Goal: Transaction & Acquisition: Purchase product/service

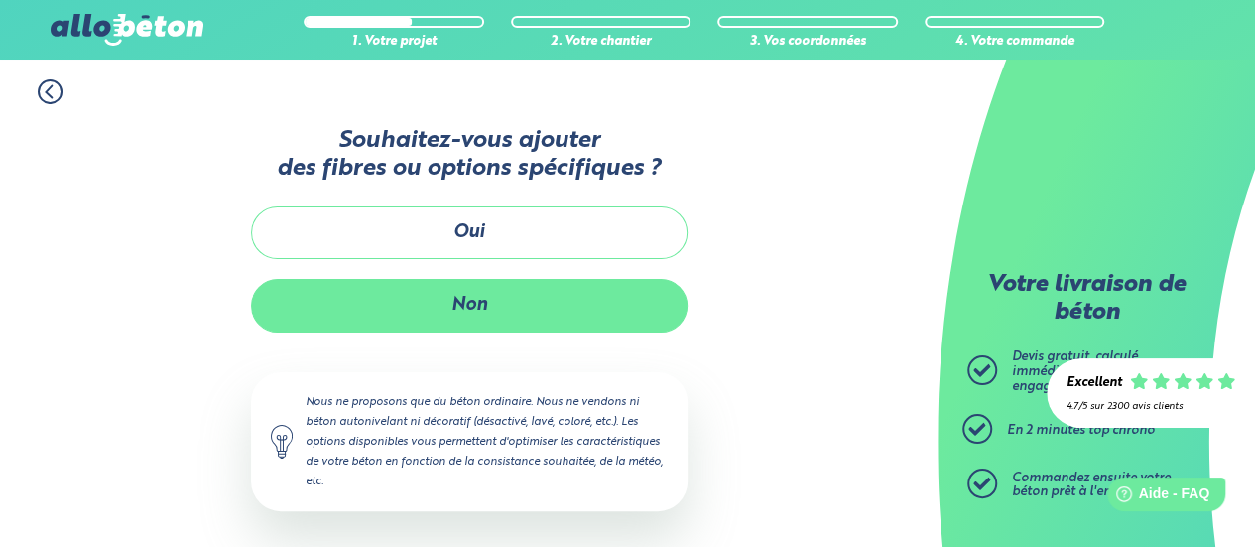
click at [488, 316] on button "Non" at bounding box center [469, 305] width 437 height 53
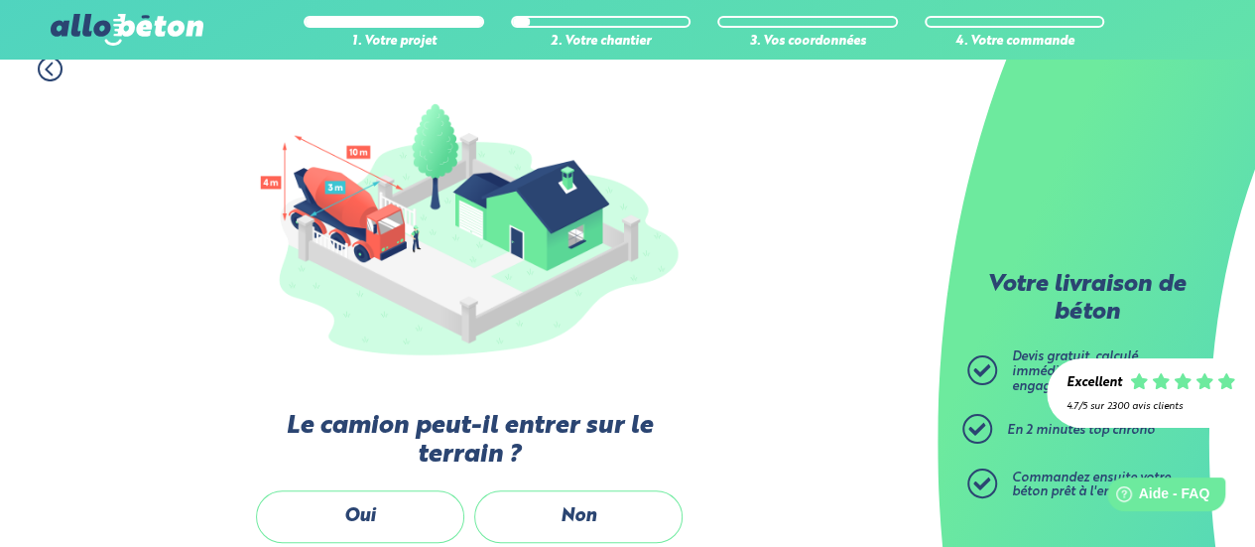
scroll to position [397, 0]
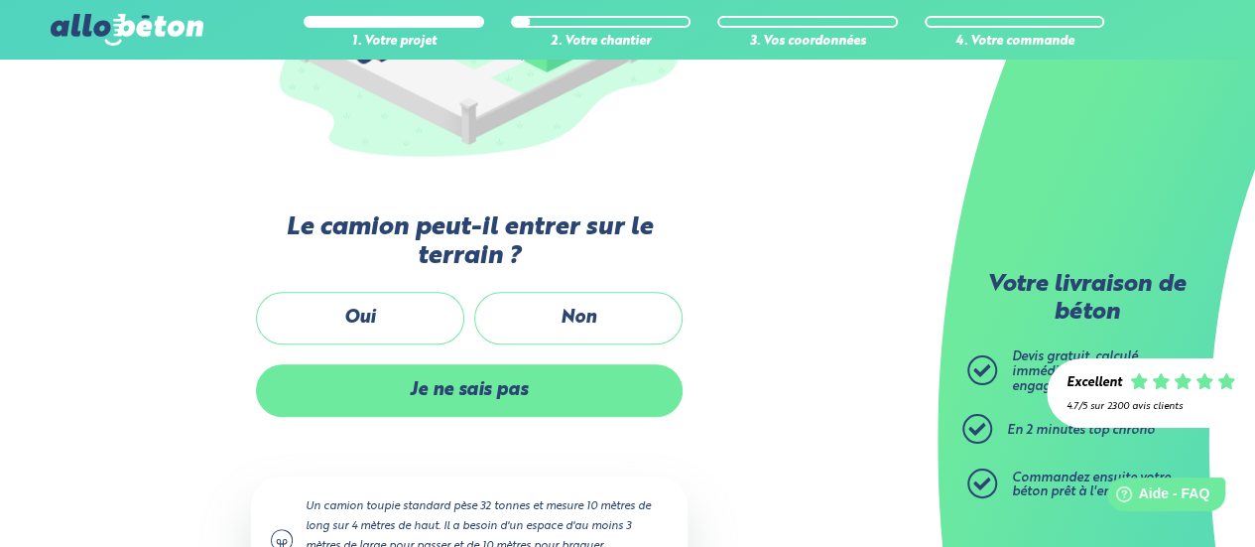
click at [441, 373] on label "Je ne sais pas" at bounding box center [469, 390] width 427 height 53
click at [0, 0] on input "Je ne sais pas" at bounding box center [0, 0] width 0 height 0
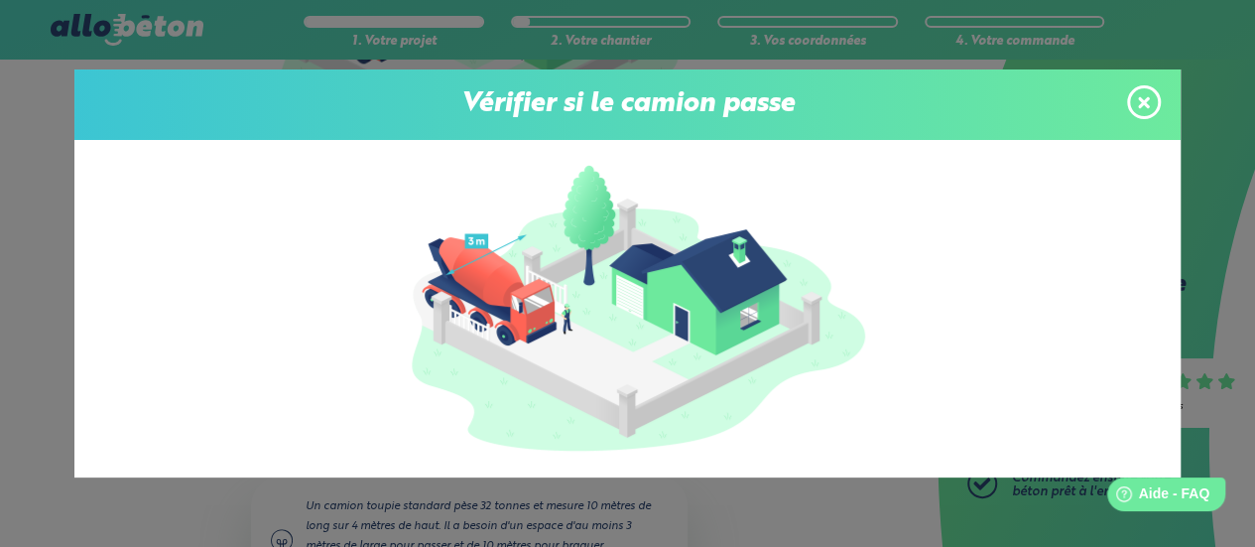
scroll to position [198, 0]
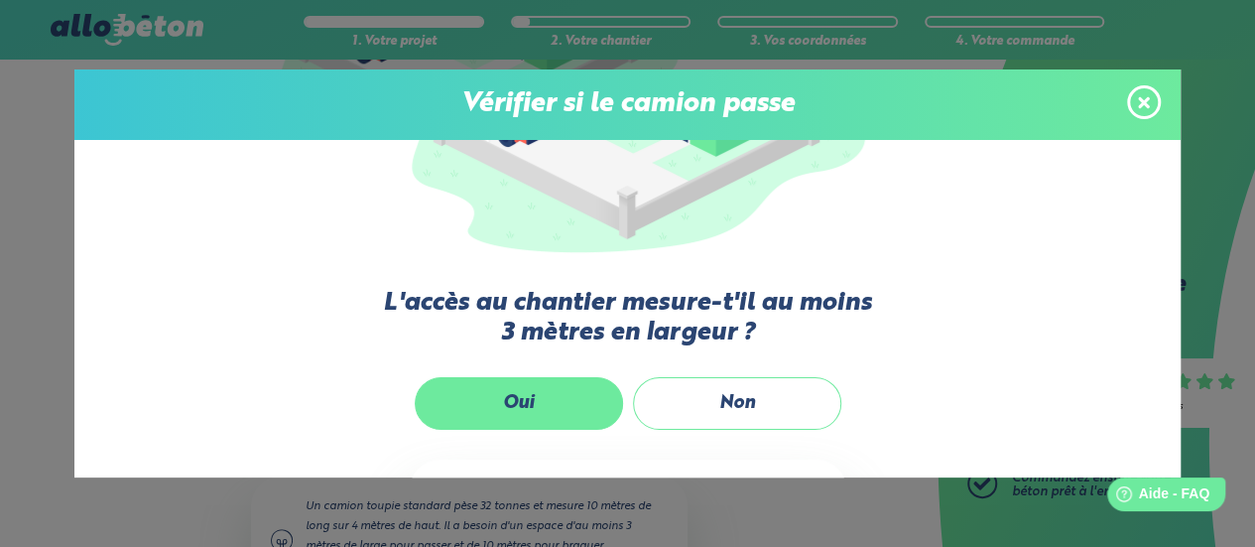
click at [514, 402] on label "Oui" at bounding box center [519, 403] width 208 height 53
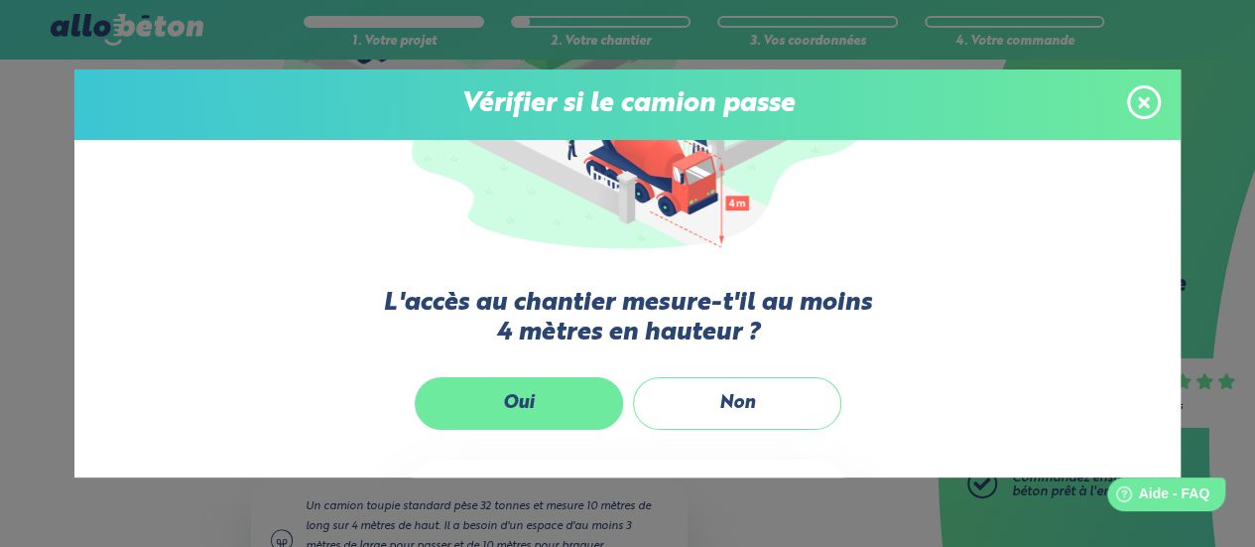
click at [515, 395] on label "Oui" at bounding box center [519, 403] width 208 height 53
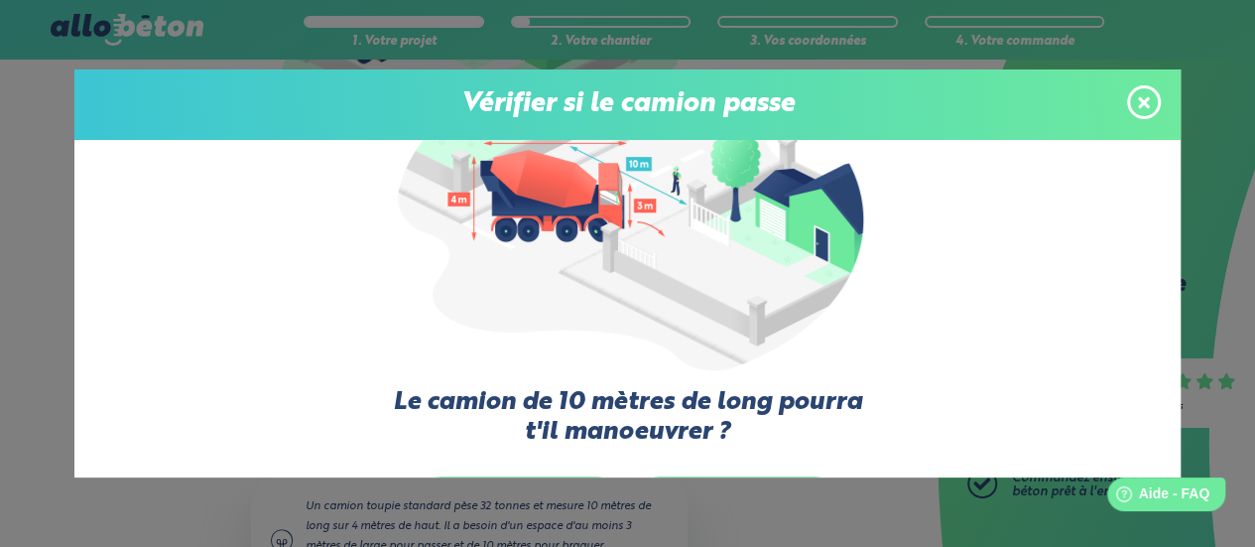
scroll to position [298, 0]
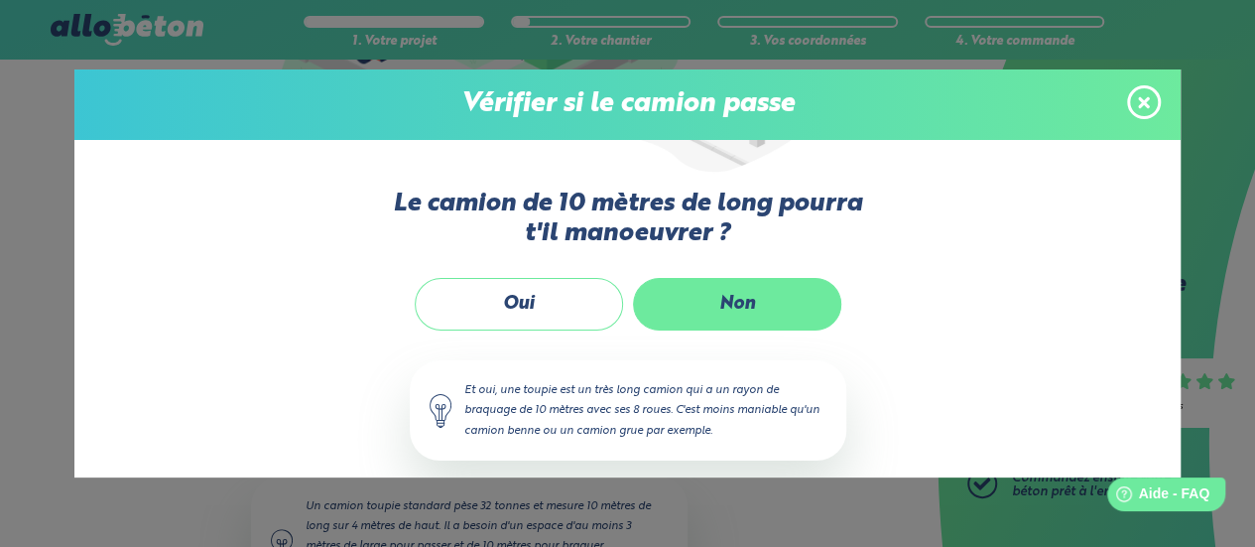
click at [673, 313] on label "Non" at bounding box center [737, 304] width 208 height 53
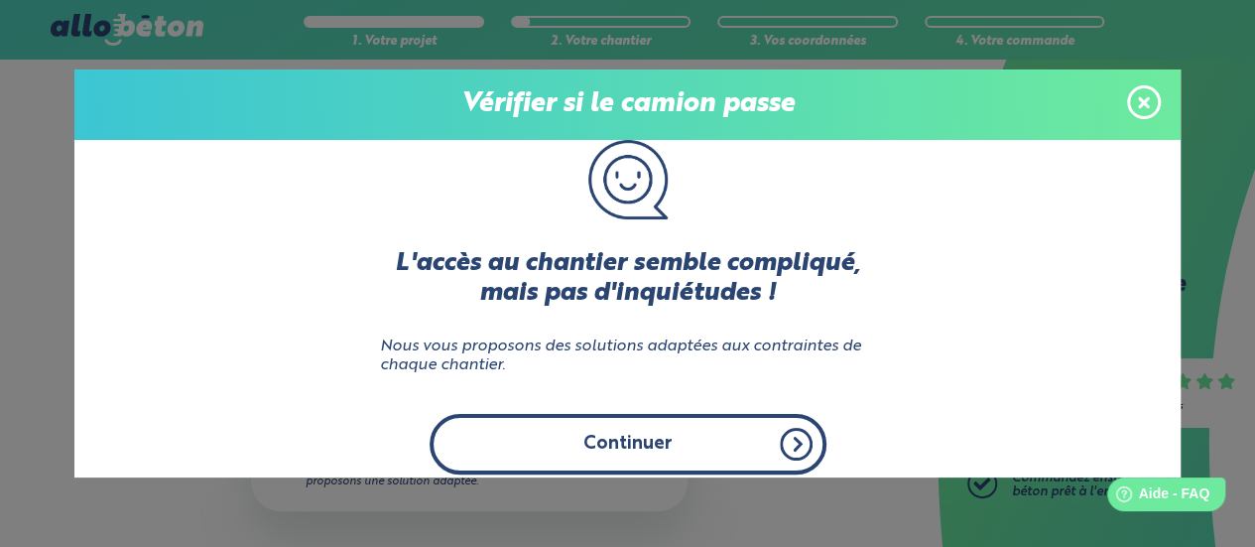
click at [655, 426] on button "Continuer" at bounding box center [628, 444] width 397 height 61
click input "Non" at bounding box center [0, 0] width 0 height 0
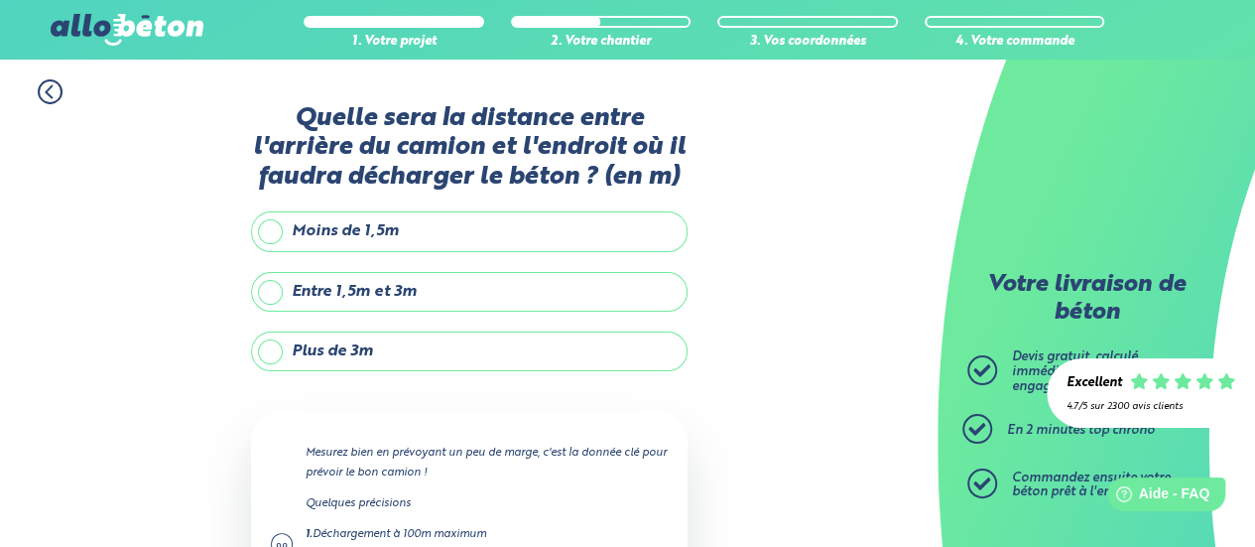
click at [370, 353] on label "Plus de 3m" at bounding box center [469, 351] width 437 height 40
click at [0, 0] on input "Plus de 3m" at bounding box center [0, 0] width 0 height 0
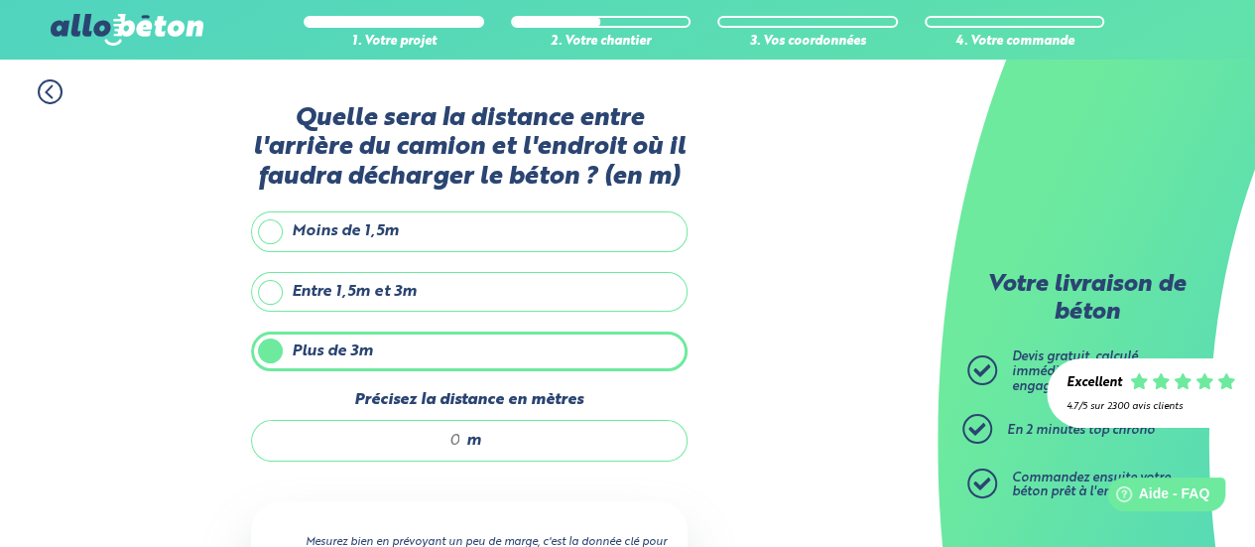
click at [494, 439] on div "m" at bounding box center [469, 441] width 437 height 42
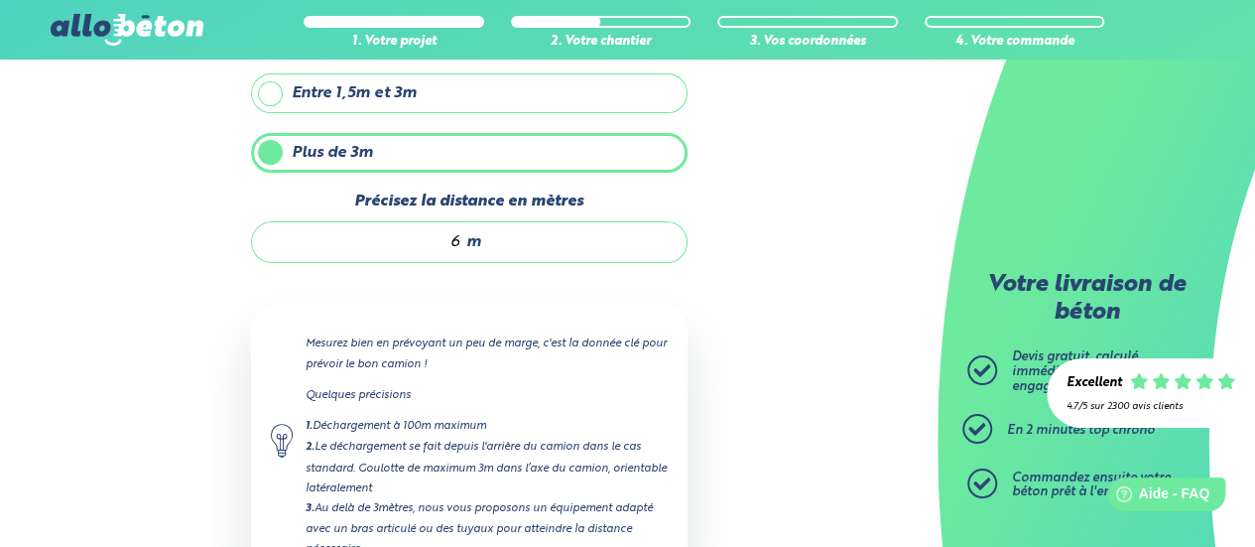
scroll to position [344, 0]
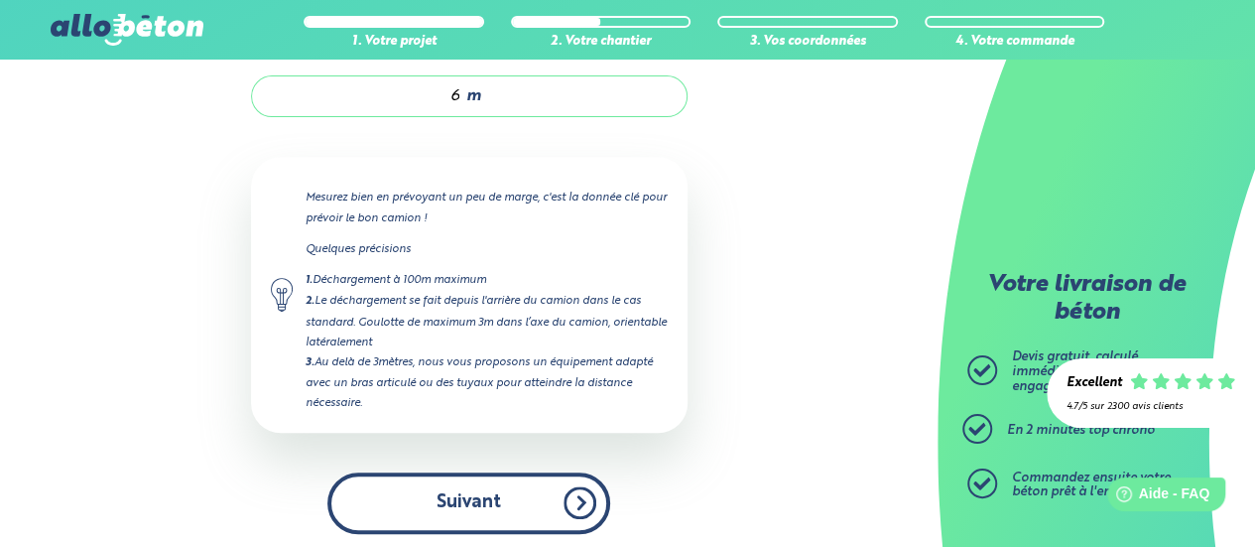
type input "6"
click at [491, 492] on button "Suivant" at bounding box center [468, 502] width 283 height 61
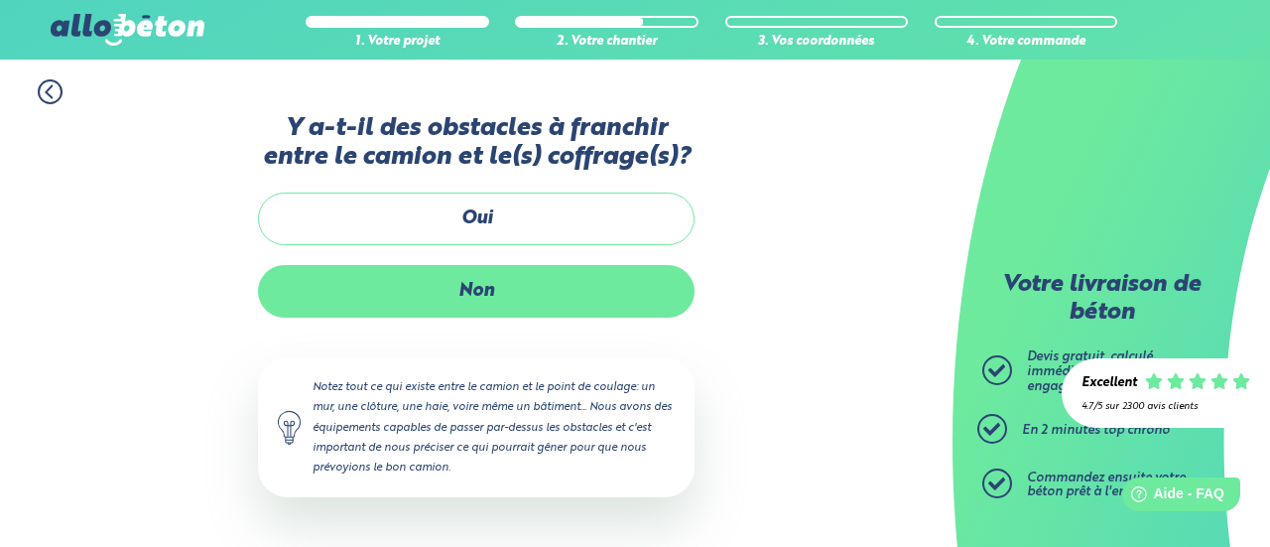
click at [516, 295] on label "Non" at bounding box center [476, 291] width 437 height 53
click at [0, 0] on input "Non" at bounding box center [0, 0] width 0 height 0
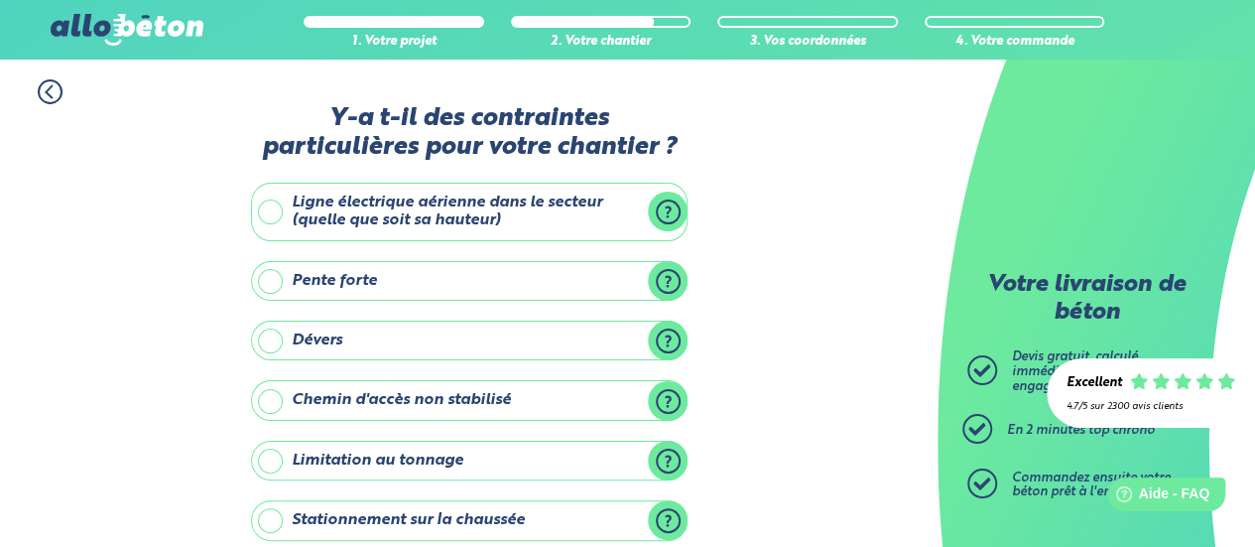
click at [414, 224] on label "Ligne électrique aérienne dans le secteur (quelle que soit sa hauteur)" at bounding box center [469, 212] width 437 height 59
click at [0, 0] on input "Ligne électrique aérienne dans le secteur (quelle que soit sa hauteur)" at bounding box center [0, 0] width 0 height 0
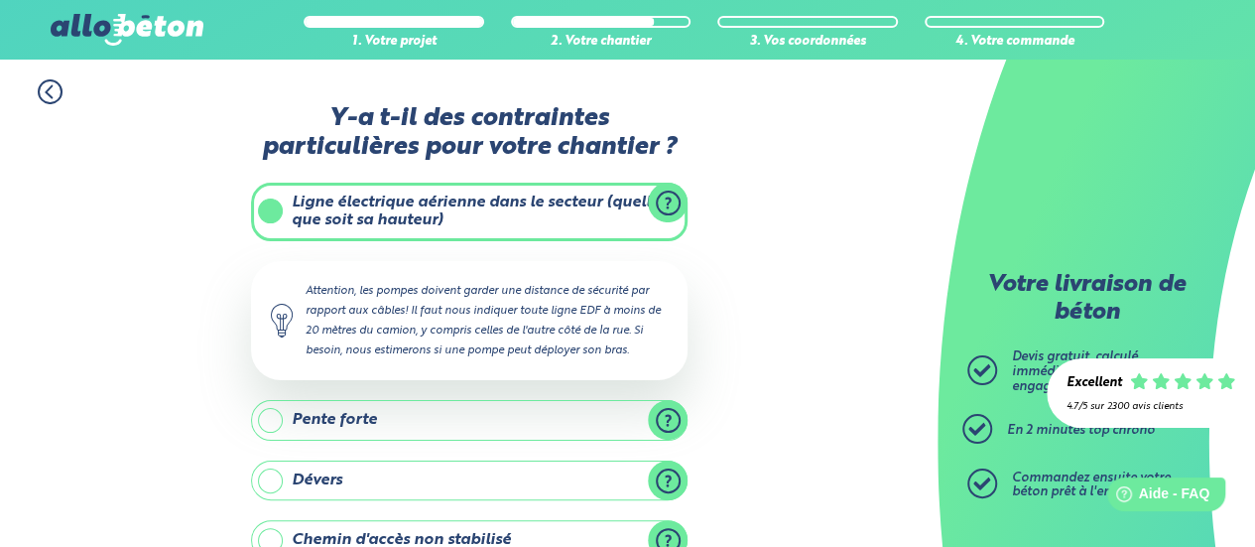
scroll to position [99, 0]
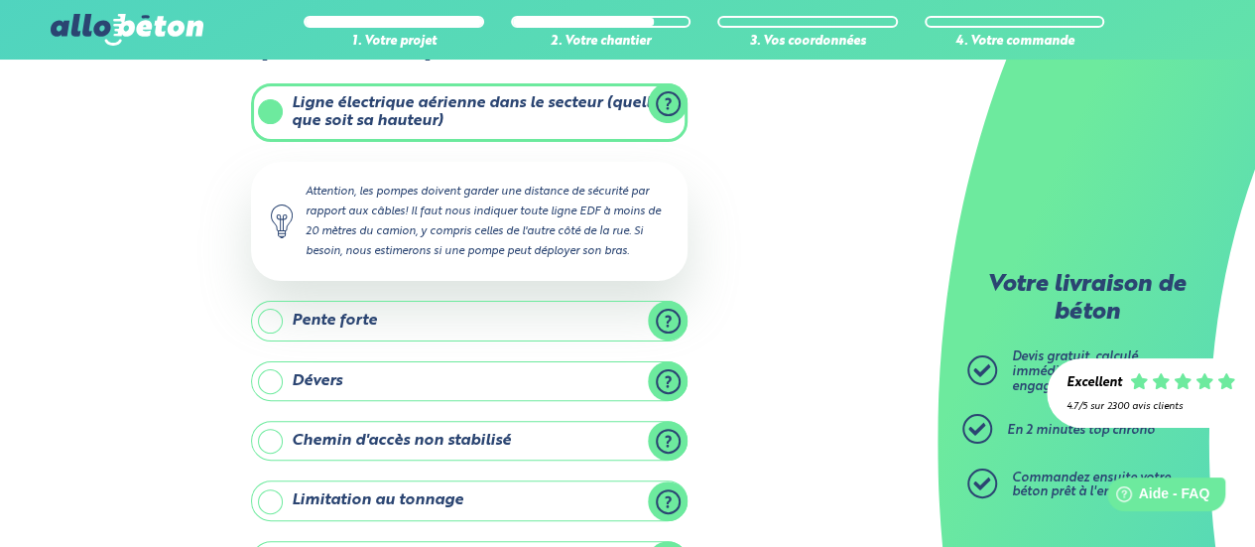
click at [669, 429] on label "Chemin d'accès non stabilisé" at bounding box center [469, 441] width 437 height 40
click at [0, 0] on input "Chemin d'accès non stabilisé" at bounding box center [0, 0] width 0 height 0
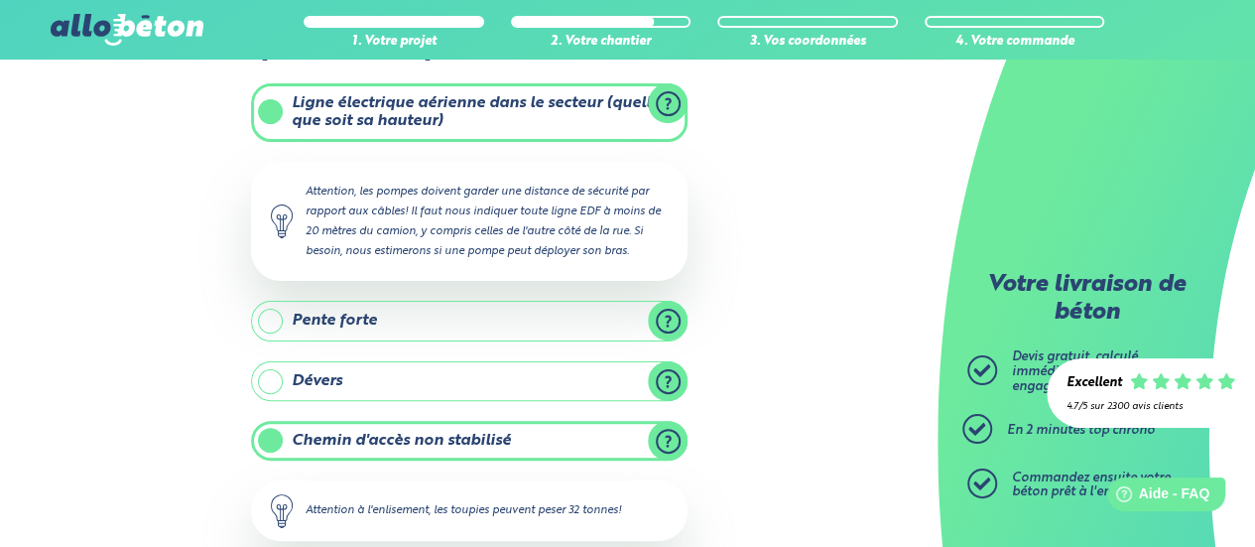
click at [669, 429] on label "Chemin d'accès non stabilisé" at bounding box center [469, 441] width 437 height 40
click at [0, 0] on input "Chemin d'accès non stabilisé" at bounding box center [0, 0] width 0 height 0
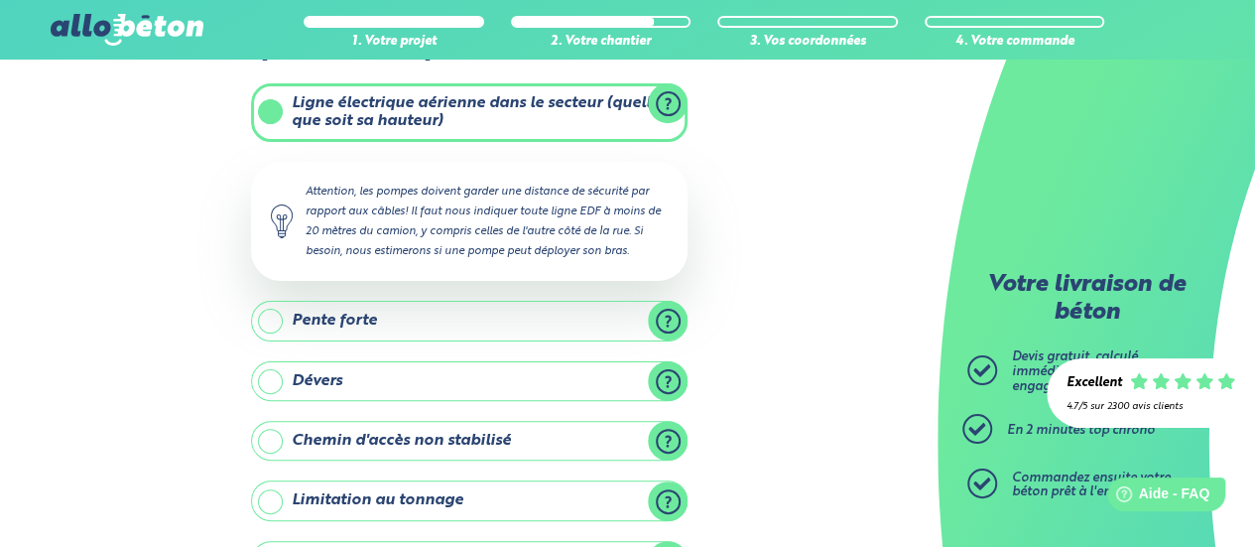
scroll to position [198, 0]
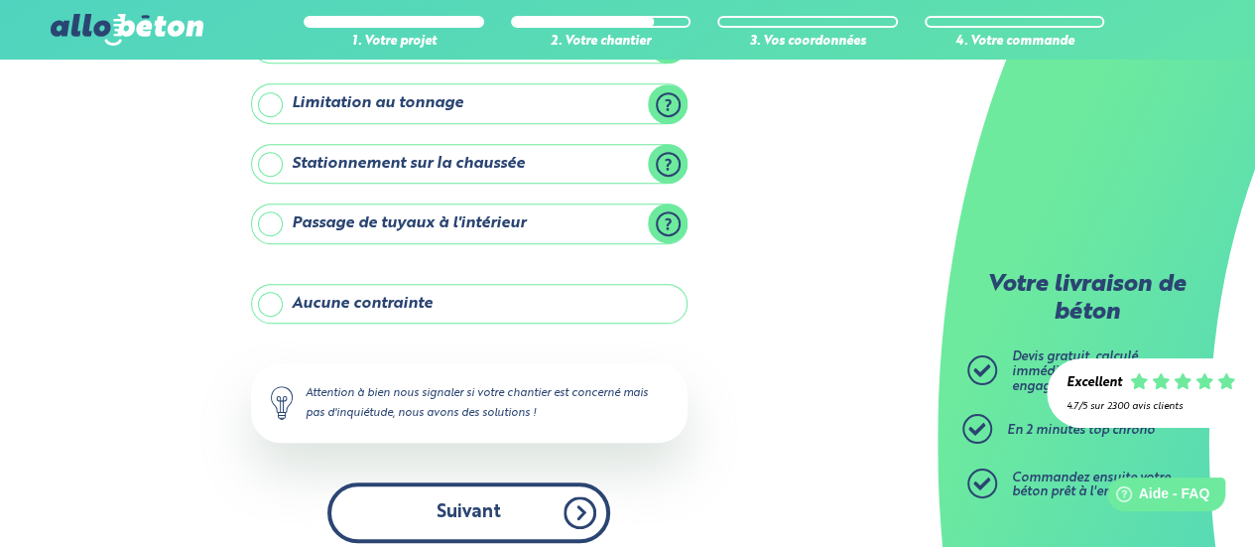
click at [490, 532] on button "Suivant" at bounding box center [468, 512] width 283 height 61
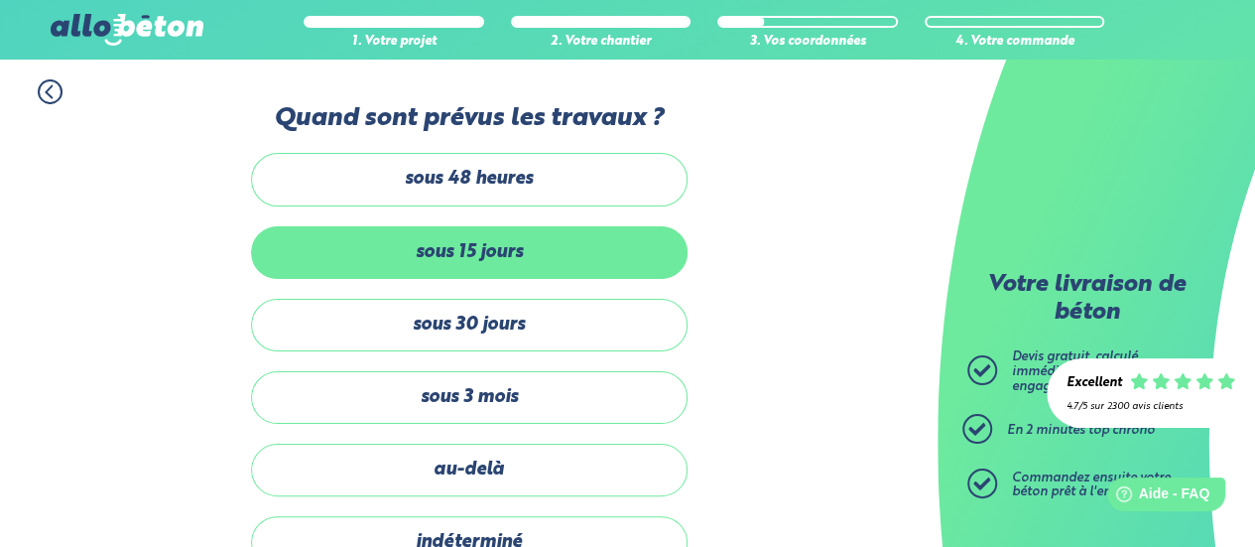
click at [518, 249] on label "sous 15 jours" at bounding box center [469, 252] width 437 height 53
click at [0, 0] on input "sous 15 jours" at bounding box center [0, 0] width 0 height 0
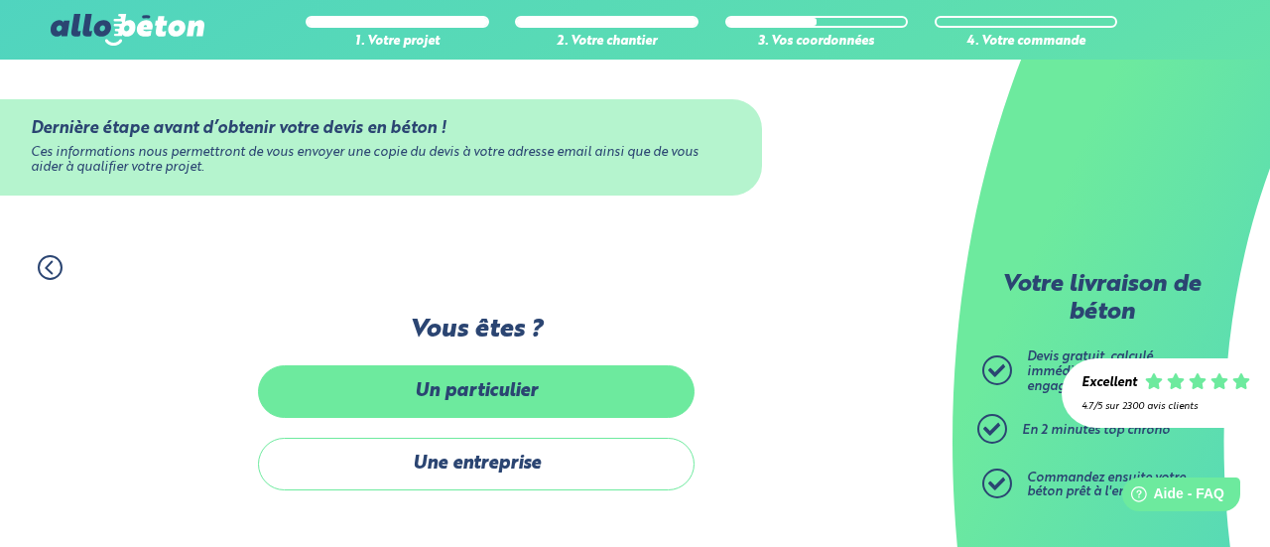
click at [447, 411] on label "Un particulier" at bounding box center [476, 391] width 437 height 53
click at [0, 0] on input "Un particulier" at bounding box center [0, 0] width 0 height 0
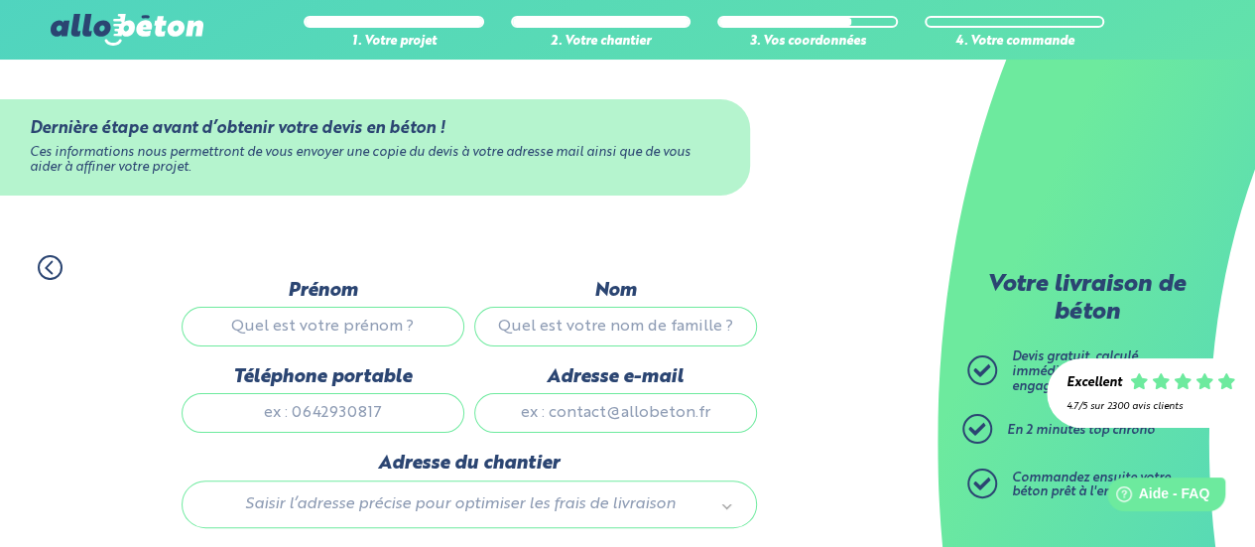
click at [375, 317] on input "Prénom" at bounding box center [323, 327] width 283 height 40
type input "CORENTIN"
type input "LHERMENAULT"
type input "0630499401"
type input "[EMAIL_ADDRESS][DOMAIN_NAME]"
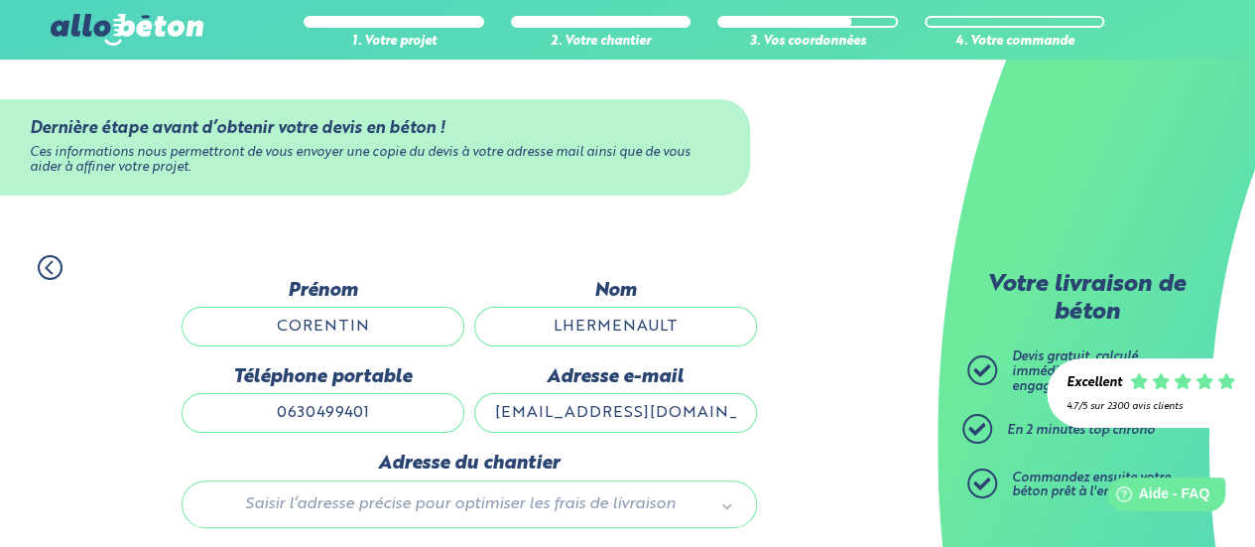
type input "2 le Marais"
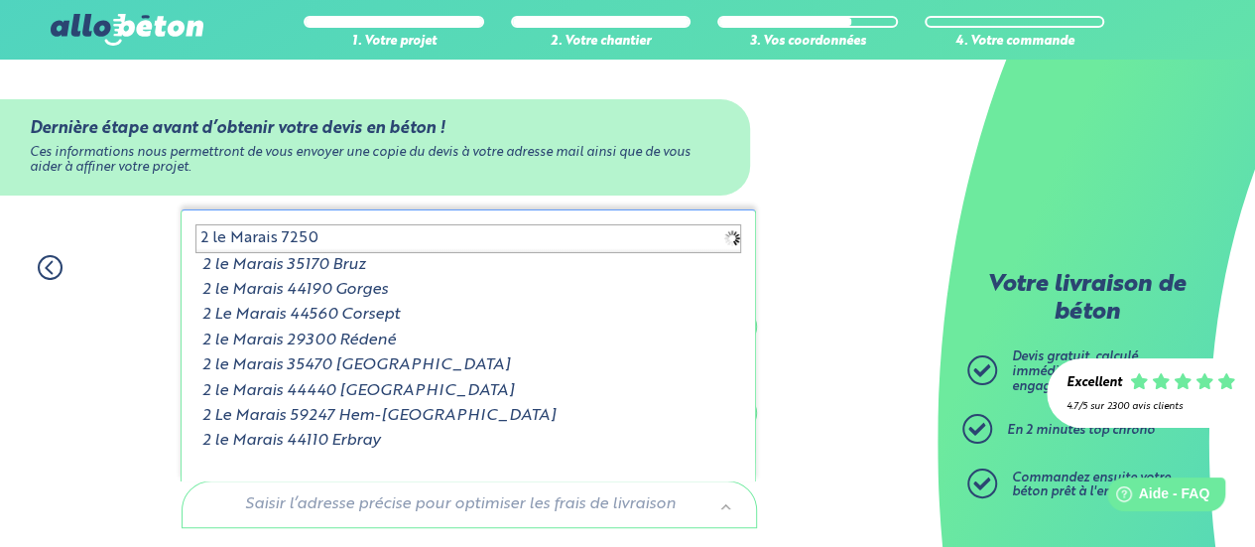
type input "2 le Marais 72500"
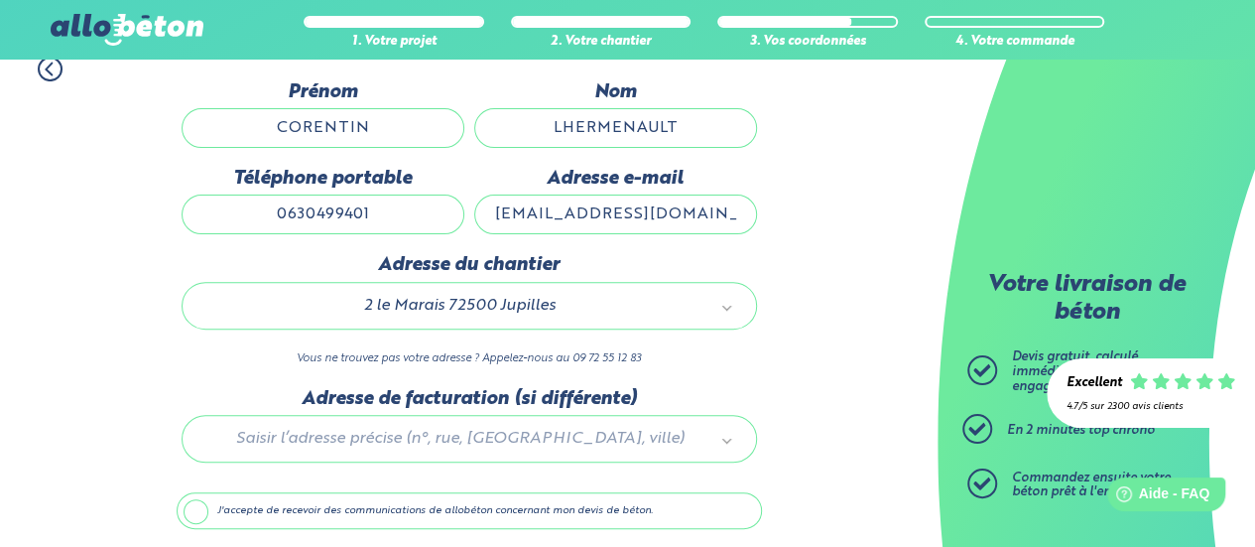
scroll to position [268, 0]
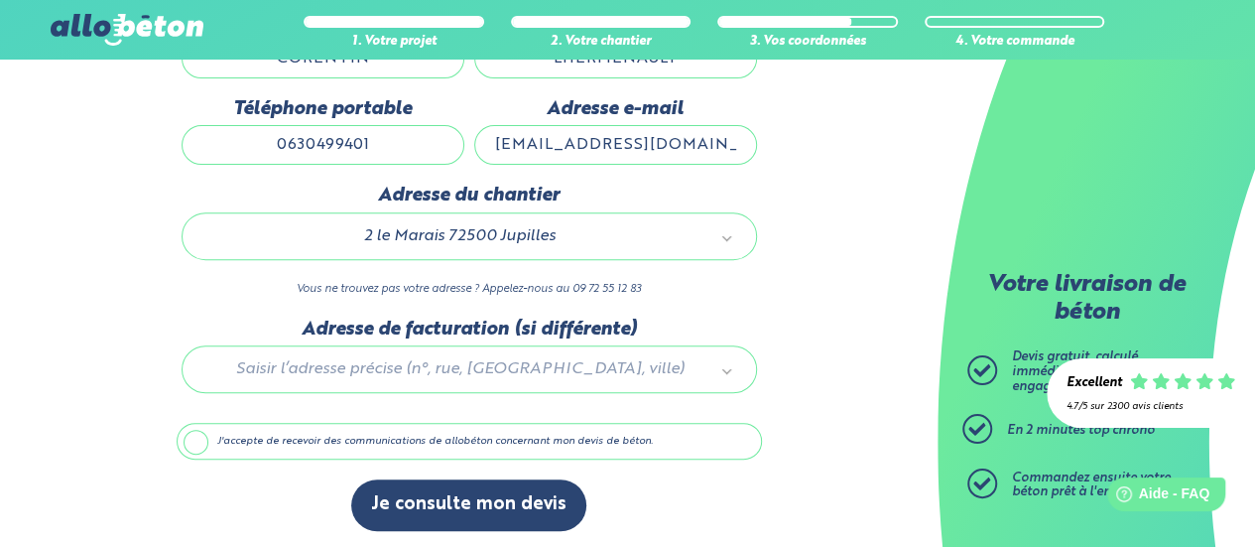
click at [204, 433] on label "J'accepte de recevoir des communications de allobéton concernant mon devis de b…" at bounding box center [470, 442] width 586 height 38
click at [0, 0] on input "J'accepte de recevoir des communications de allobéton concernant mon devis de b…" at bounding box center [0, 0] width 0 height 0
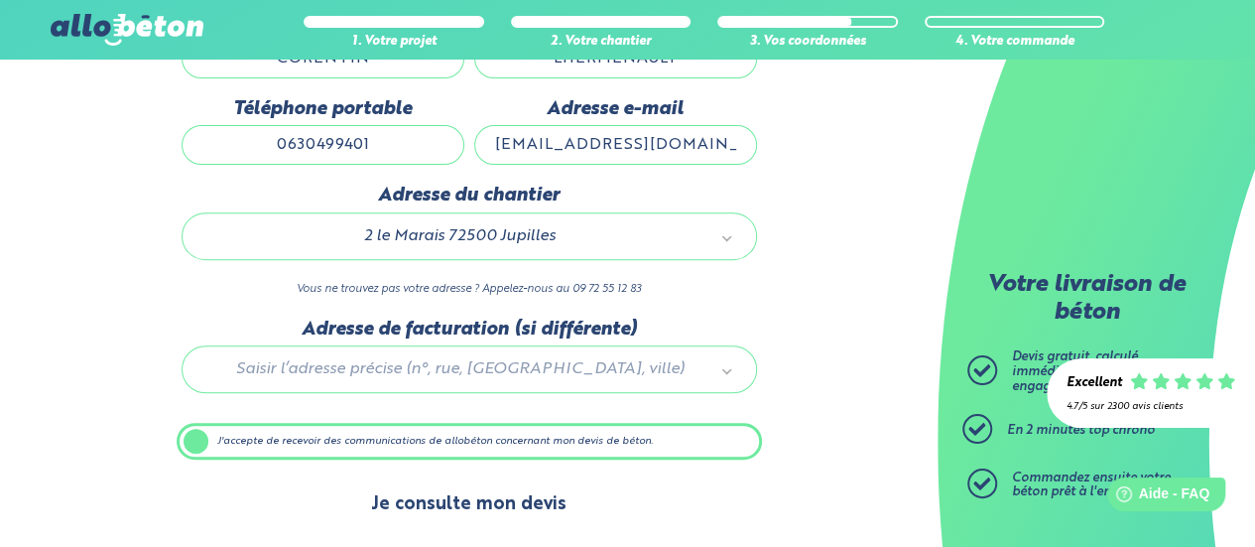
click at [530, 518] on button "Je consulte mon devis" at bounding box center [468, 504] width 235 height 51
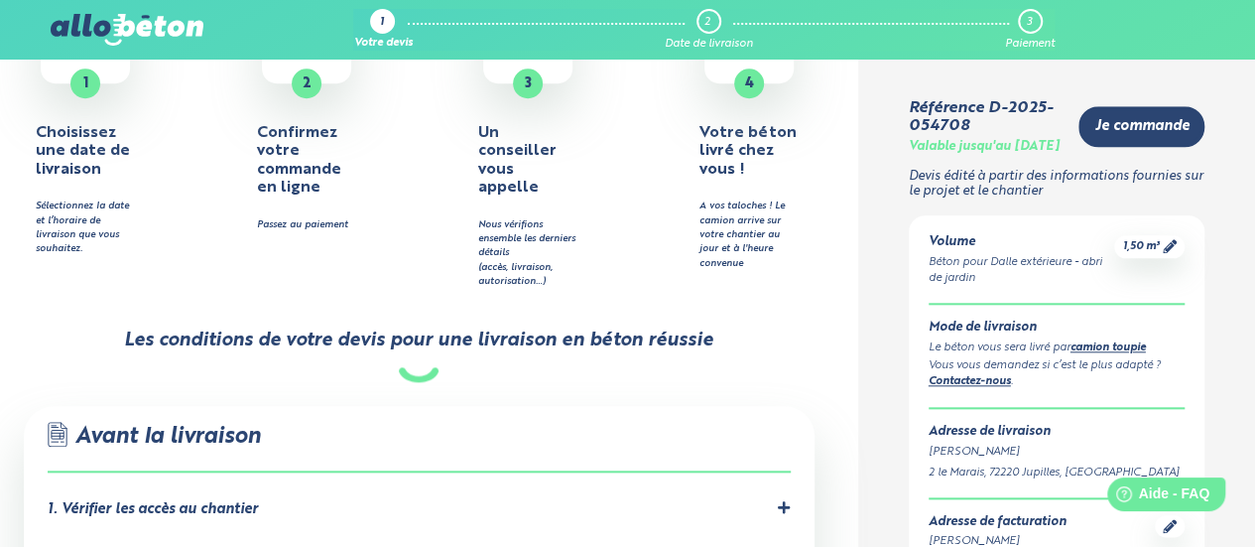
scroll to position [1092, 0]
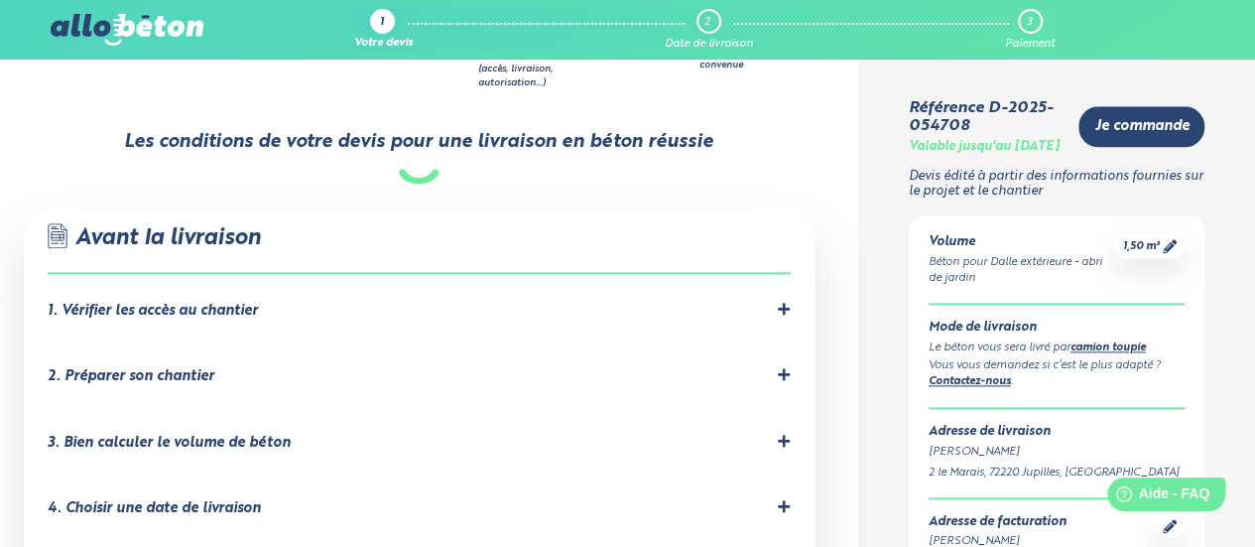
click at [781, 302] on icon at bounding box center [784, 309] width 14 height 14
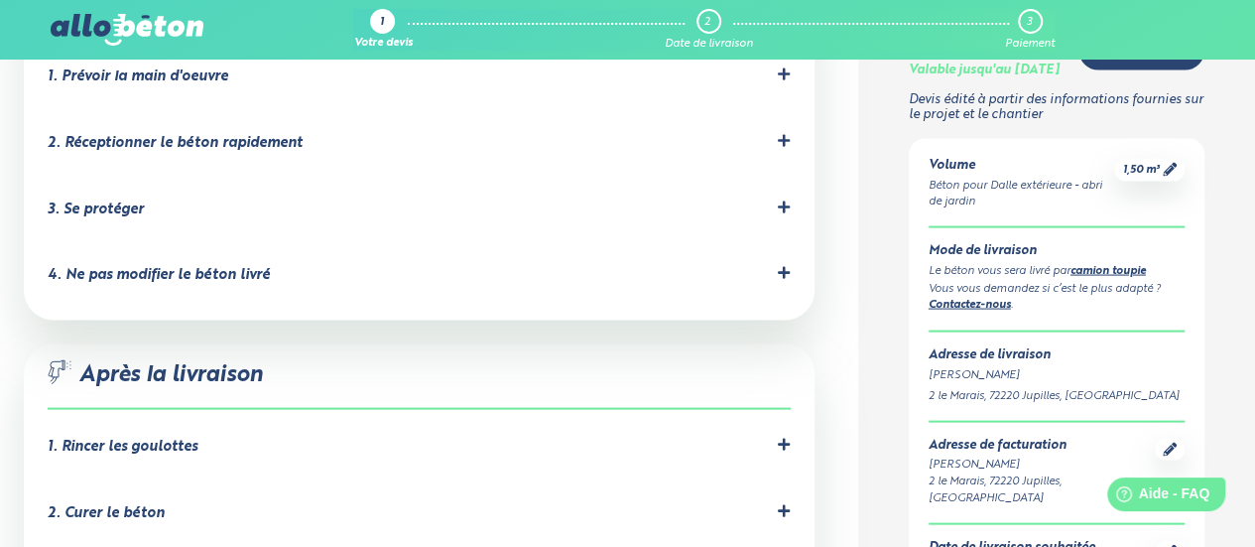
scroll to position [1588, 0]
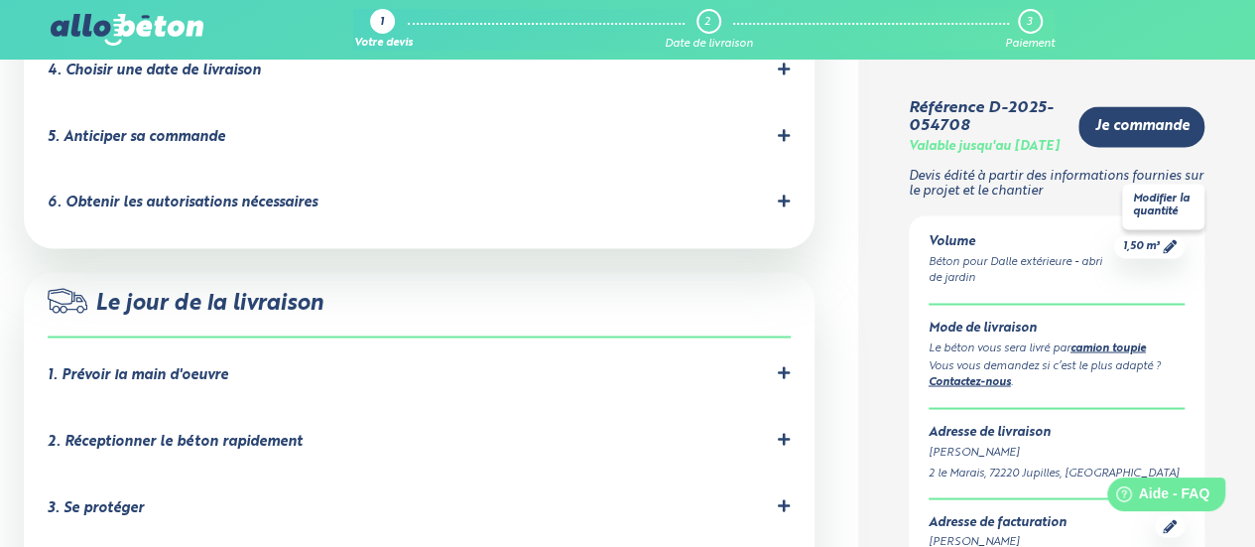
click at [1158, 254] on span "1,50 m³" at bounding box center [1140, 246] width 37 height 15
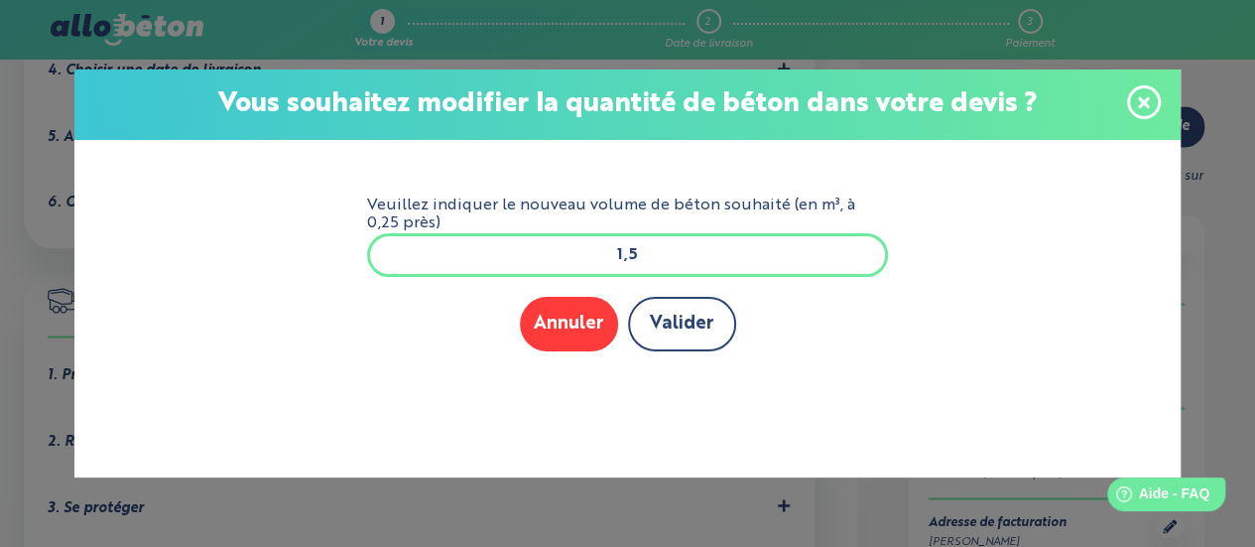
click at [665, 318] on button "Valider" at bounding box center [682, 324] width 108 height 55
